Goal: Task Accomplishment & Management: Complete application form

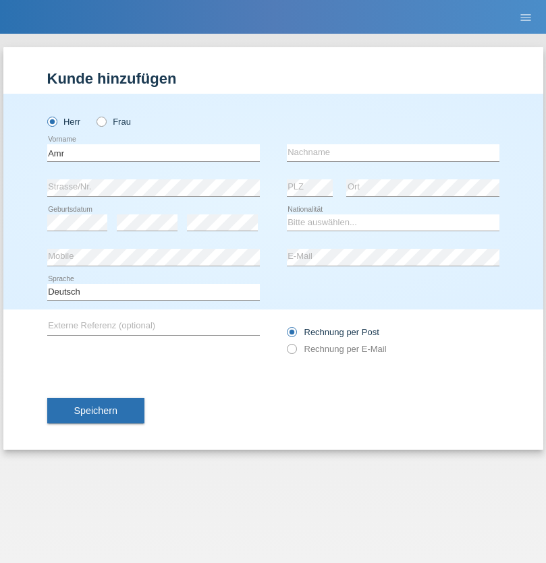
type input "Amr"
click at [393, 152] on input "text" at bounding box center [393, 152] width 212 height 17
type input "Abouelwafa"
select select "CH"
radio input "true"
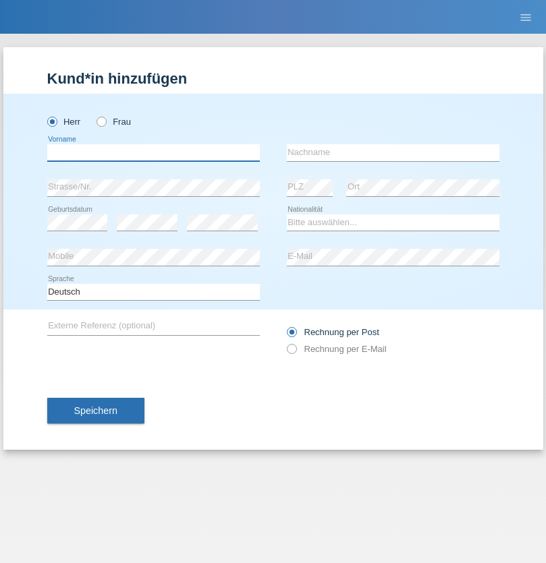
click at [153, 152] on input "text" at bounding box center [153, 152] width 212 height 17
type input "Amr"
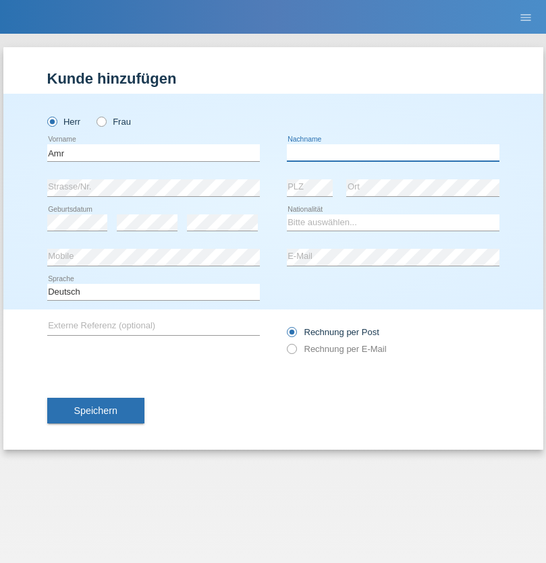
click at [393, 152] on input "text" at bounding box center [393, 152] width 212 height 17
type input "Abouelwafa"
select select "CH"
radio input "true"
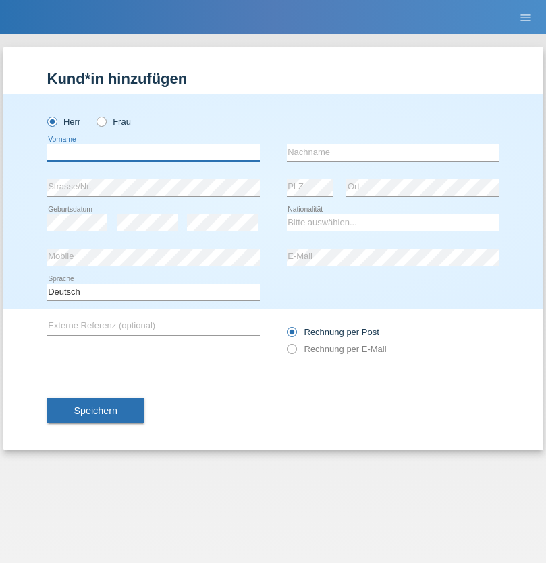
click at [153, 152] on input "text" at bounding box center [153, 152] width 212 height 17
type input "Jörg"
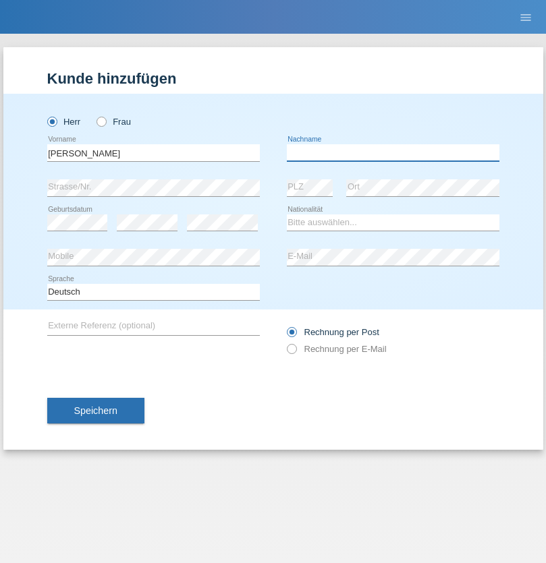
click at [393, 152] on input "text" at bounding box center [393, 152] width 212 height 17
type input "Traksel"
select select "DE"
select select "C"
select select "01"
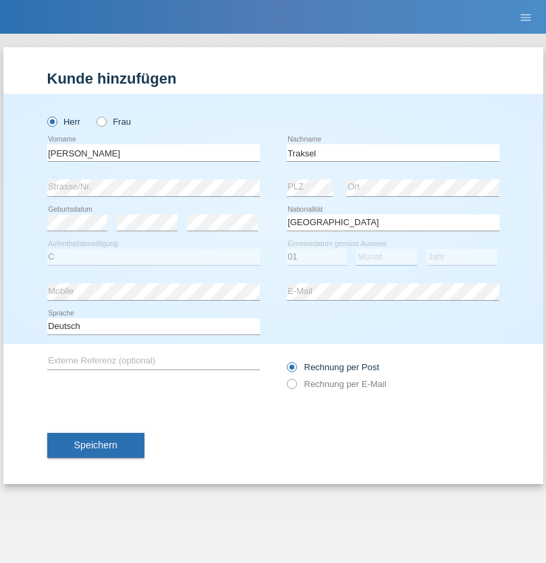
select select "07"
select select "2008"
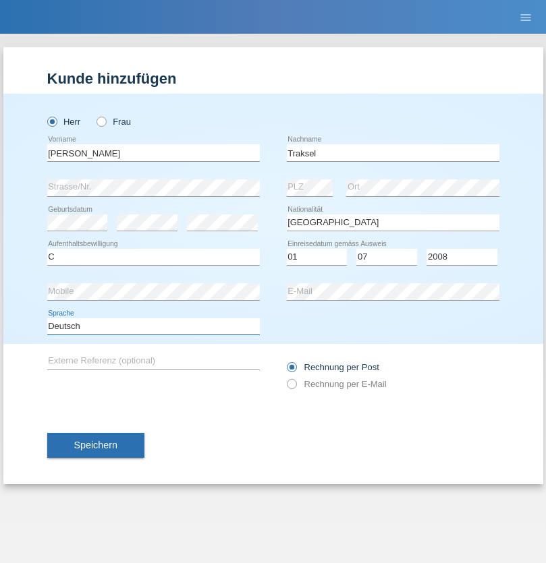
select select "en"
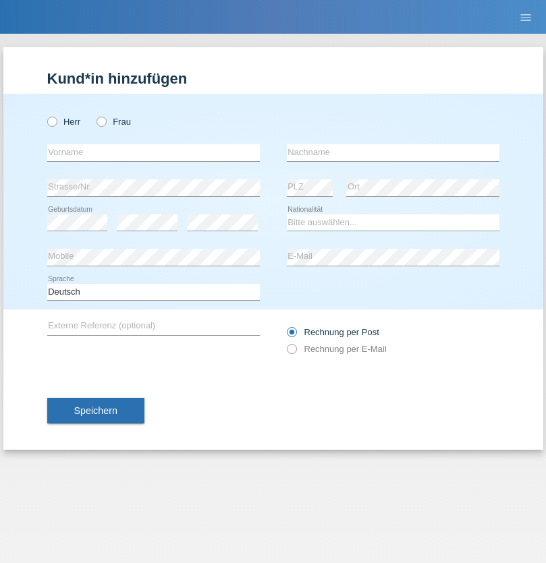
radio input "true"
select select "RS"
select select "C"
select select "08"
select select "10"
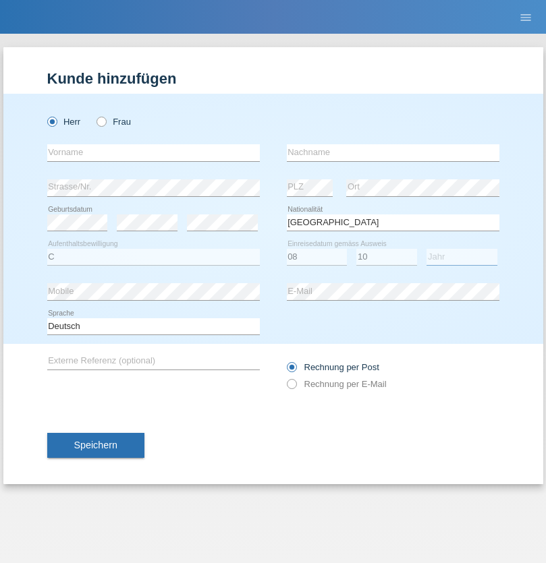
select select "2006"
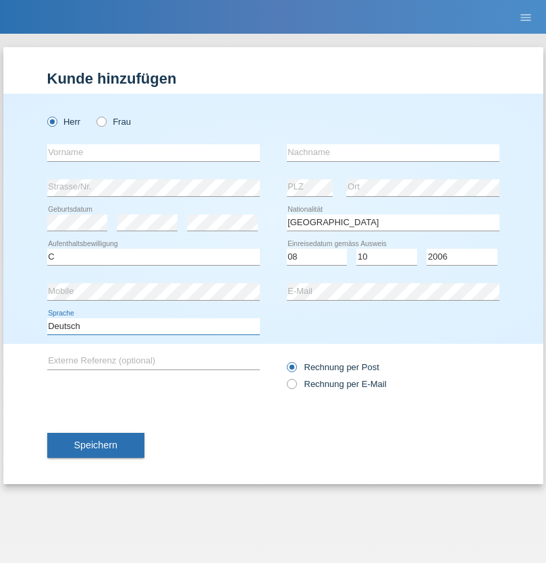
select select "en"
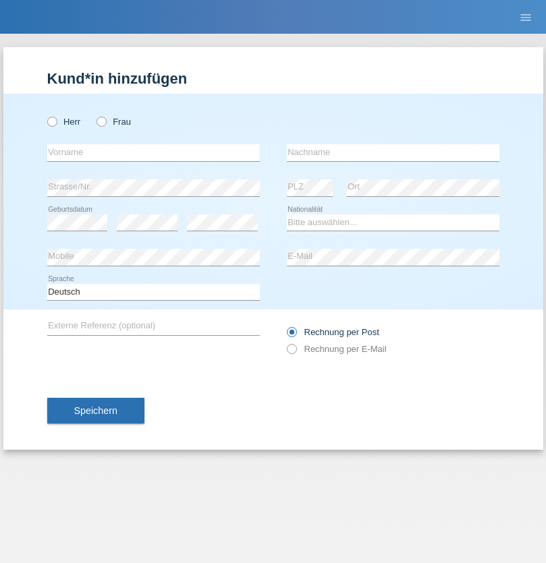
radio input "true"
click at [153, 152] on input "text" at bounding box center [153, 152] width 212 height 17
type input "Sladjan"
click at [393, 152] on input "text" at bounding box center [393, 152] width 212 height 17
type input "Pejic"
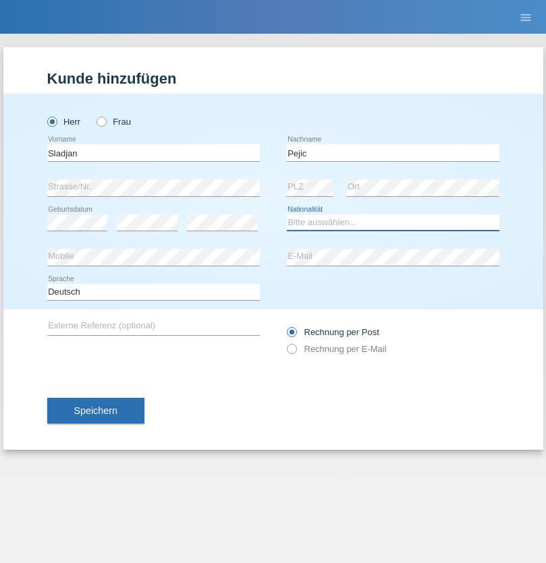
select select "CH"
radio input "true"
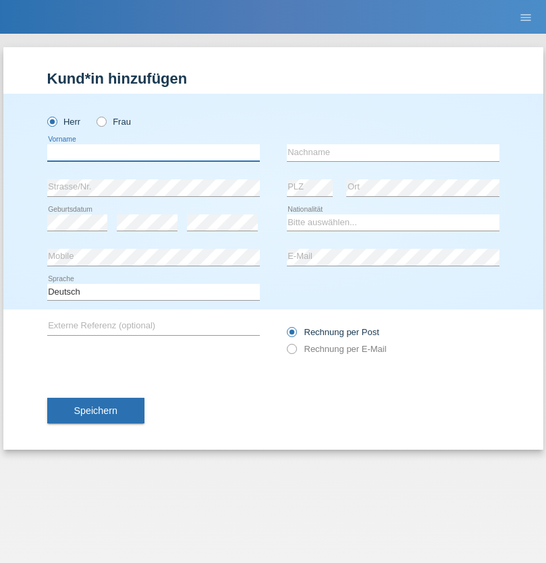
click at [153, 152] on input "text" at bounding box center [153, 152] width 212 height 17
type input "Mohammad Qais"
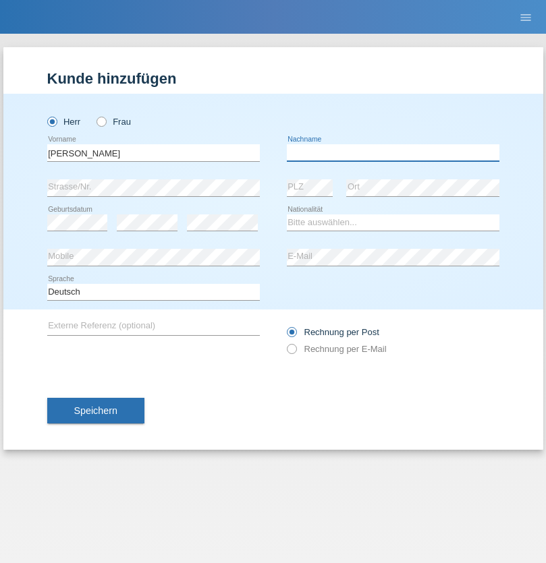
click at [393, 152] on input "text" at bounding box center [393, 152] width 212 height 17
type input "Nemani"
select select "AF"
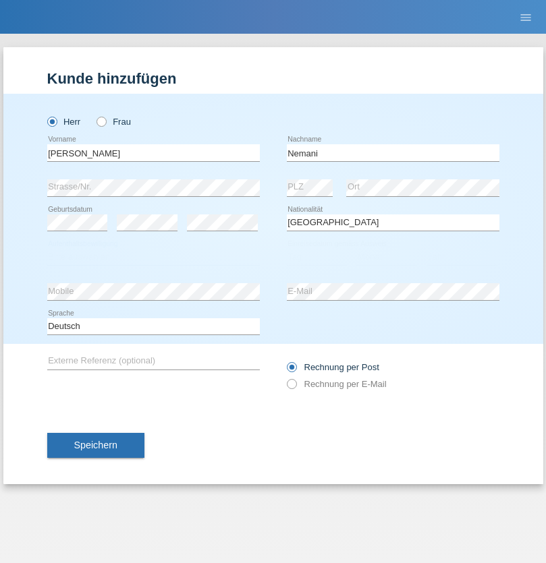
select select "C"
select select "02"
select select "01"
select select "2021"
